Goal: Use online tool/utility: Utilize a website feature to perform a specific function

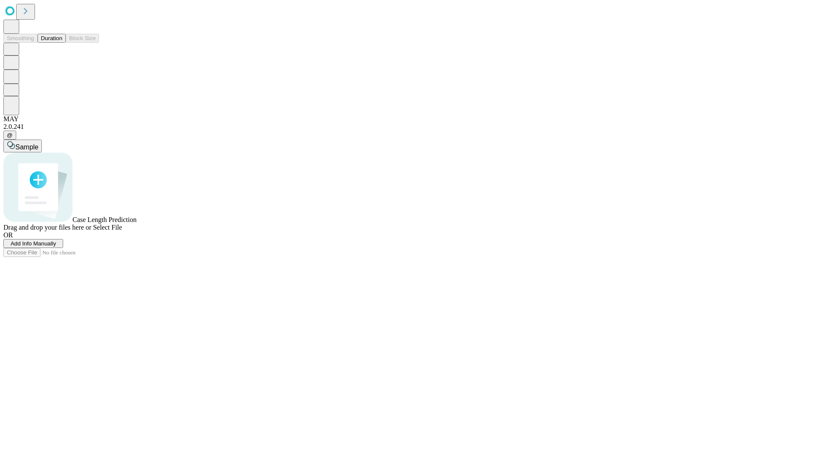
click at [56, 247] on span "Add Info Manually" at bounding box center [34, 243] width 46 height 6
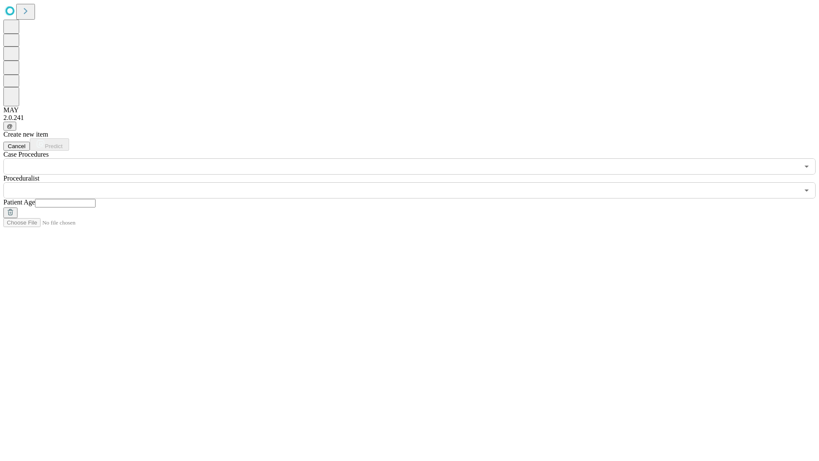
click at [96, 199] on input "text" at bounding box center [65, 203] width 61 height 9
type input "**"
click at [416, 182] on input "text" at bounding box center [401, 190] width 796 height 16
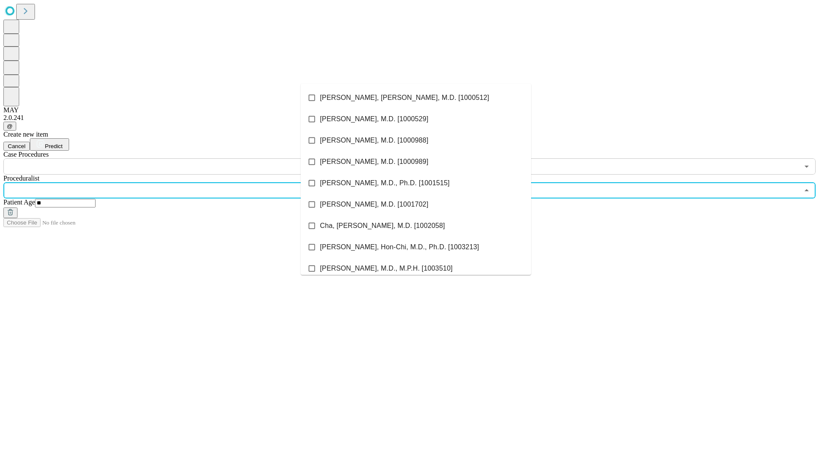
click at [416, 98] on li "[PERSON_NAME], [PERSON_NAME], M.D. [1000512]" at bounding box center [416, 97] width 230 height 21
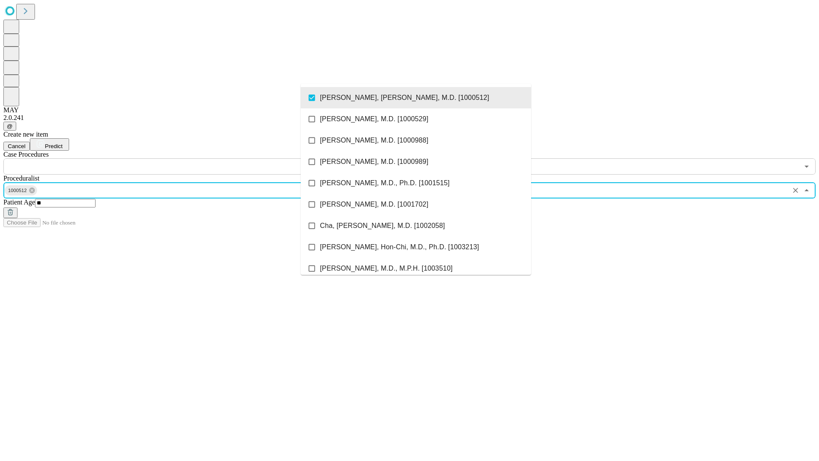
click at [179, 158] on input "text" at bounding box center [401, 166] width 796 height 16
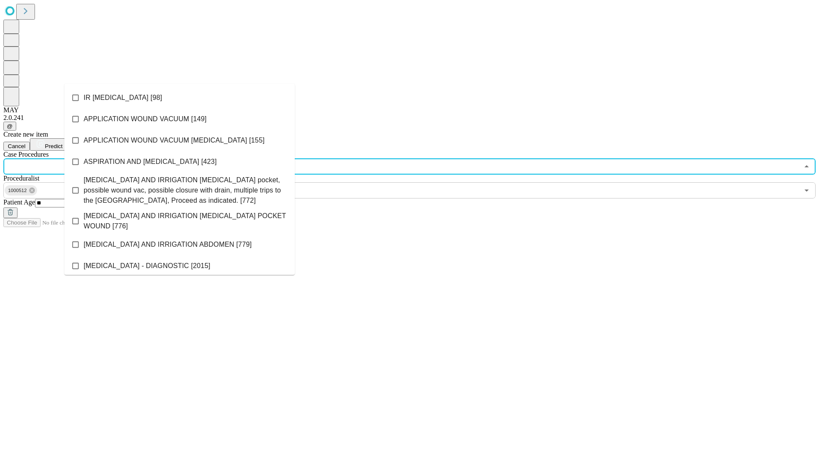
click at [180, 98] on li "IR [MEDICAL_DATA] [98]" at bounding box center [179, 97] width 230 height 21
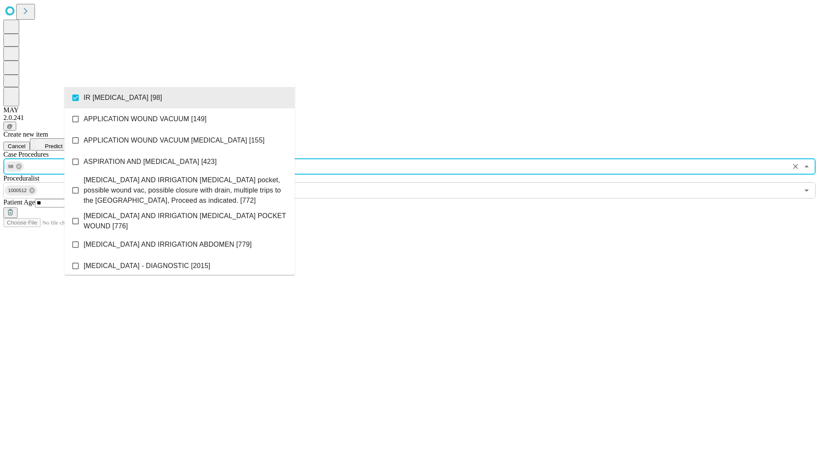
click at [62, 143] on span "Predict" at bounding box center [53, 146] width 17 height 6
